Goal: Information Seeking & Learning: Learn about a topic

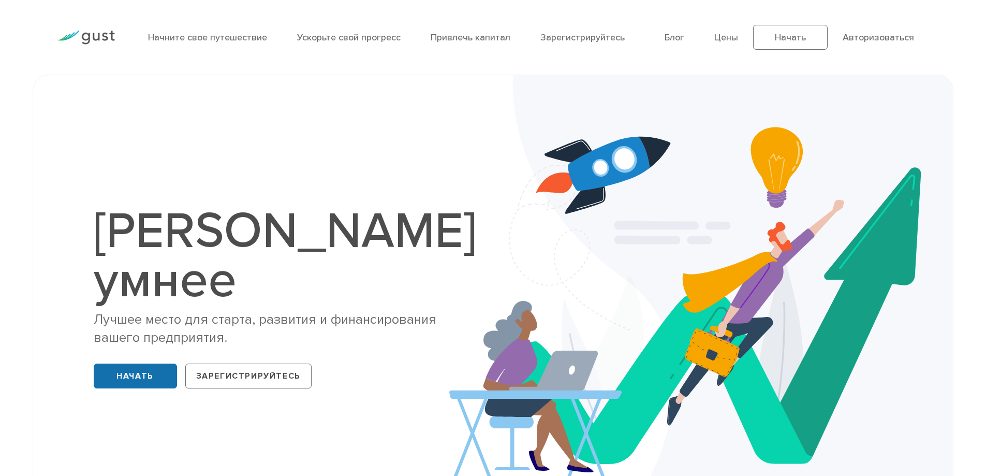
click at [118, 371] on font "Начать" at bounding box center [135, 376] width 37 height 10
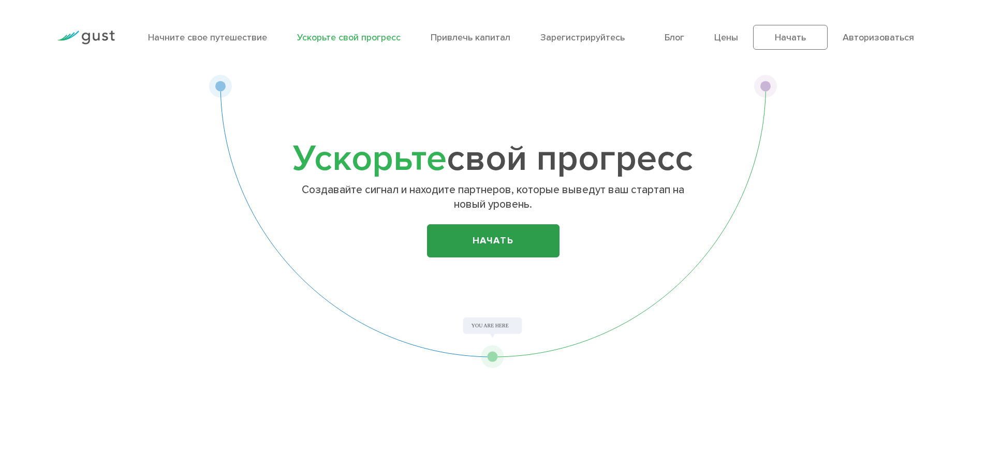
click at [481, 241] on font "Начать" at bounding box center [493, 240] width 41 height 11
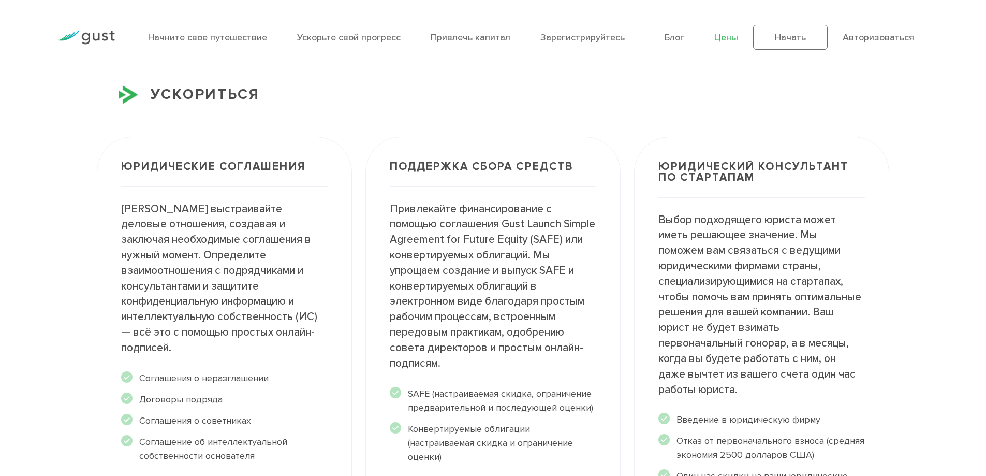
scroll to position [1398, 0]
